Goal: Task Accomplishment & Management: Use online tool/utility

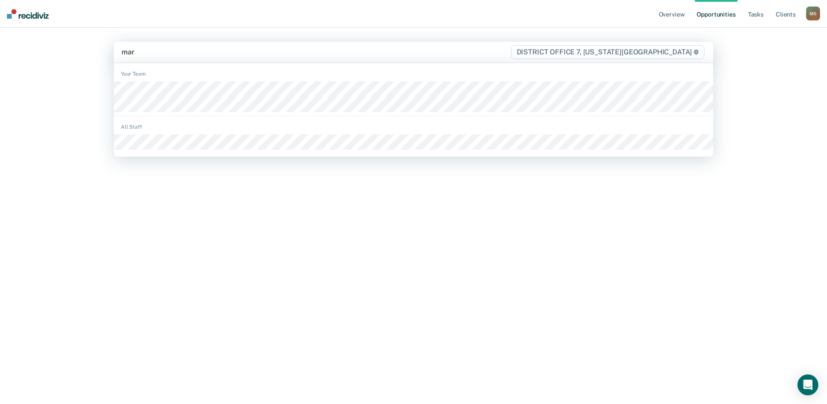
type input "mart"
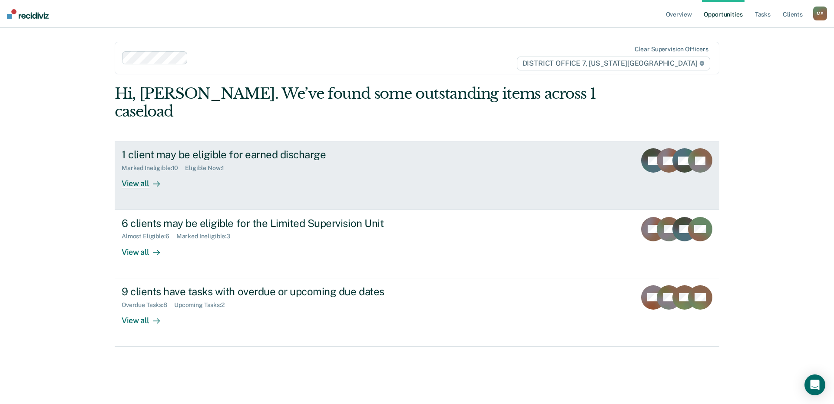
click at [132, 172] on div "View all" at bounding box center [146, 180] width 49 height 17
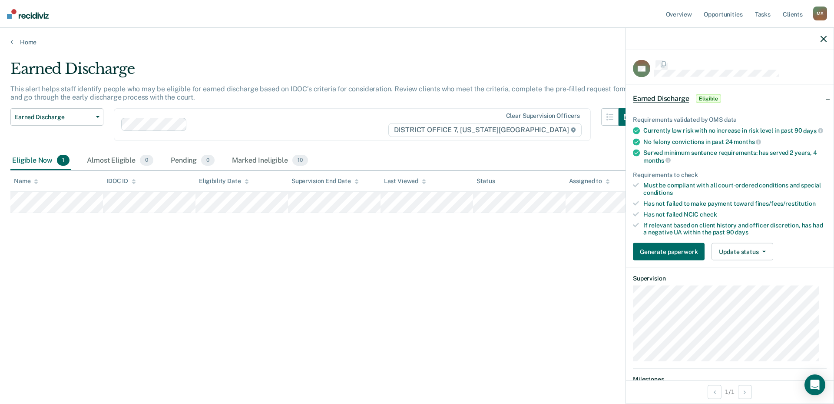
click at [324, 283] on div "Earned Discharge This alert helps staff identify people who may be eligible for…" at bounding box center [416, 199] width 813 height 278
click at [822, 39] on icon "button" at bounding box center [824, 39] width 6 height 6
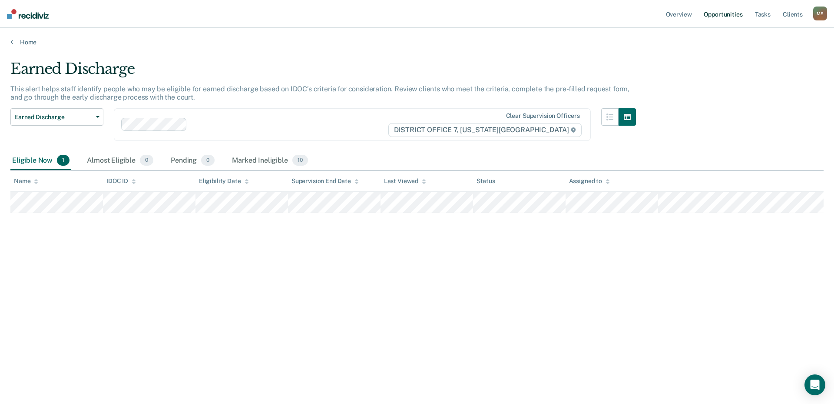
click at [728, 17] on link "Opportunities" at bounding box center [723, 14] width 42 height 28
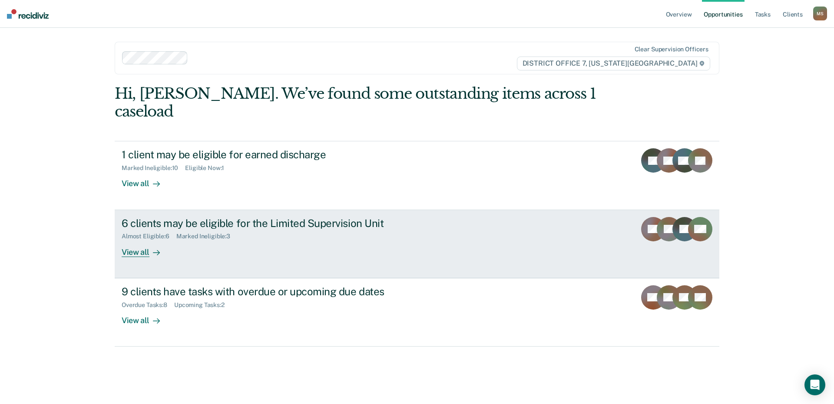
click at [127, 240] on div "View all" at bounding box center [146, 248] width 49 height 17
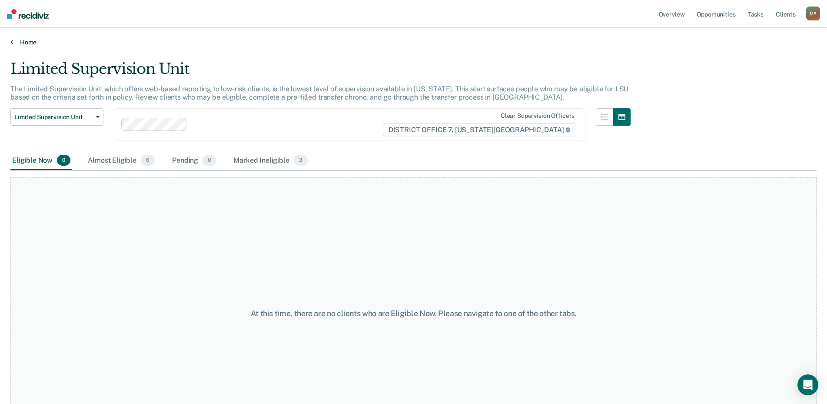
click at [12, 43] on icon at bounding box center [11, 41] width 3 height 7
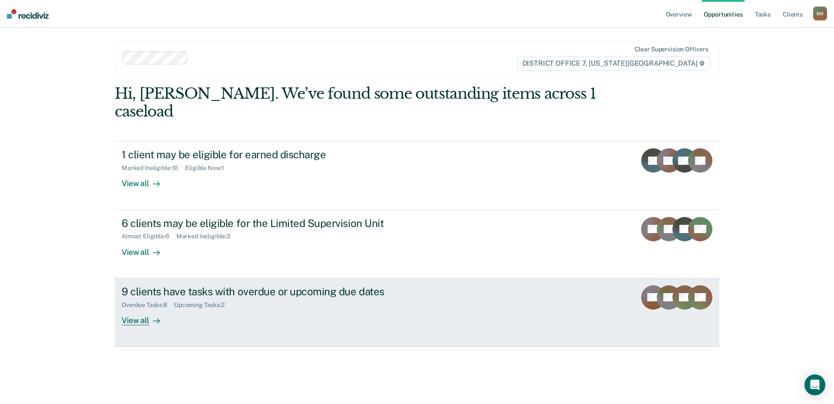
click at [143, 308] on div "View all" at bounding box center [146, 316] width 49 height 17
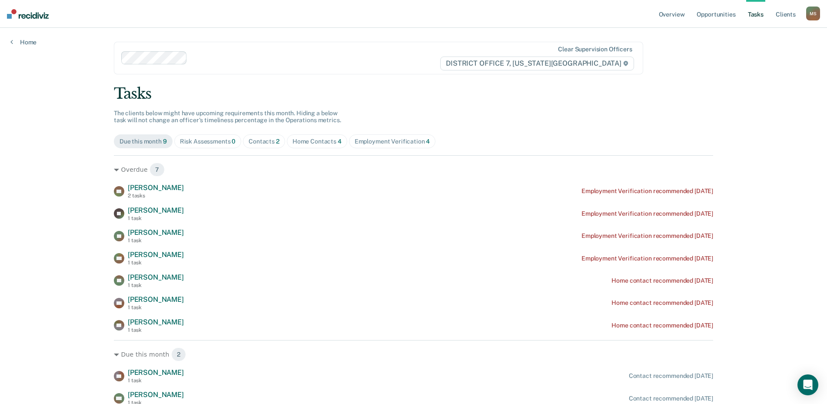
scroll to position [37, 0]
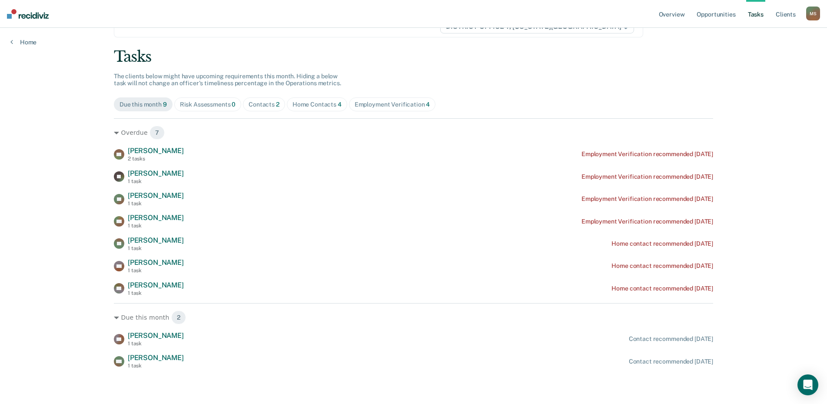
click at [267, 103] on div "Contacts 2" at bounding box center [263, 104] width 31 height 7
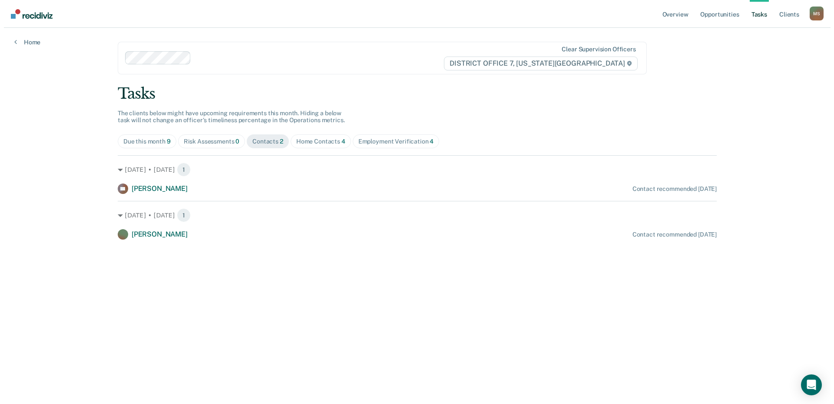
scroll to position [0, 0]
click at [312, 143] on div "Home Contacts 4" at bounding box center [317, 141] width 49 height 7
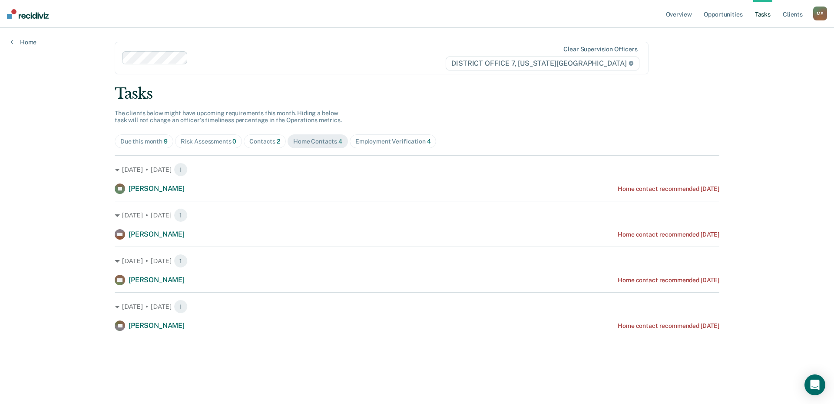
click at [399, 142] on div "Employment Verification 4" at bounding box center [393, 141] width 76 height 7
